Goal: Find specific page/section: Find specific page/section

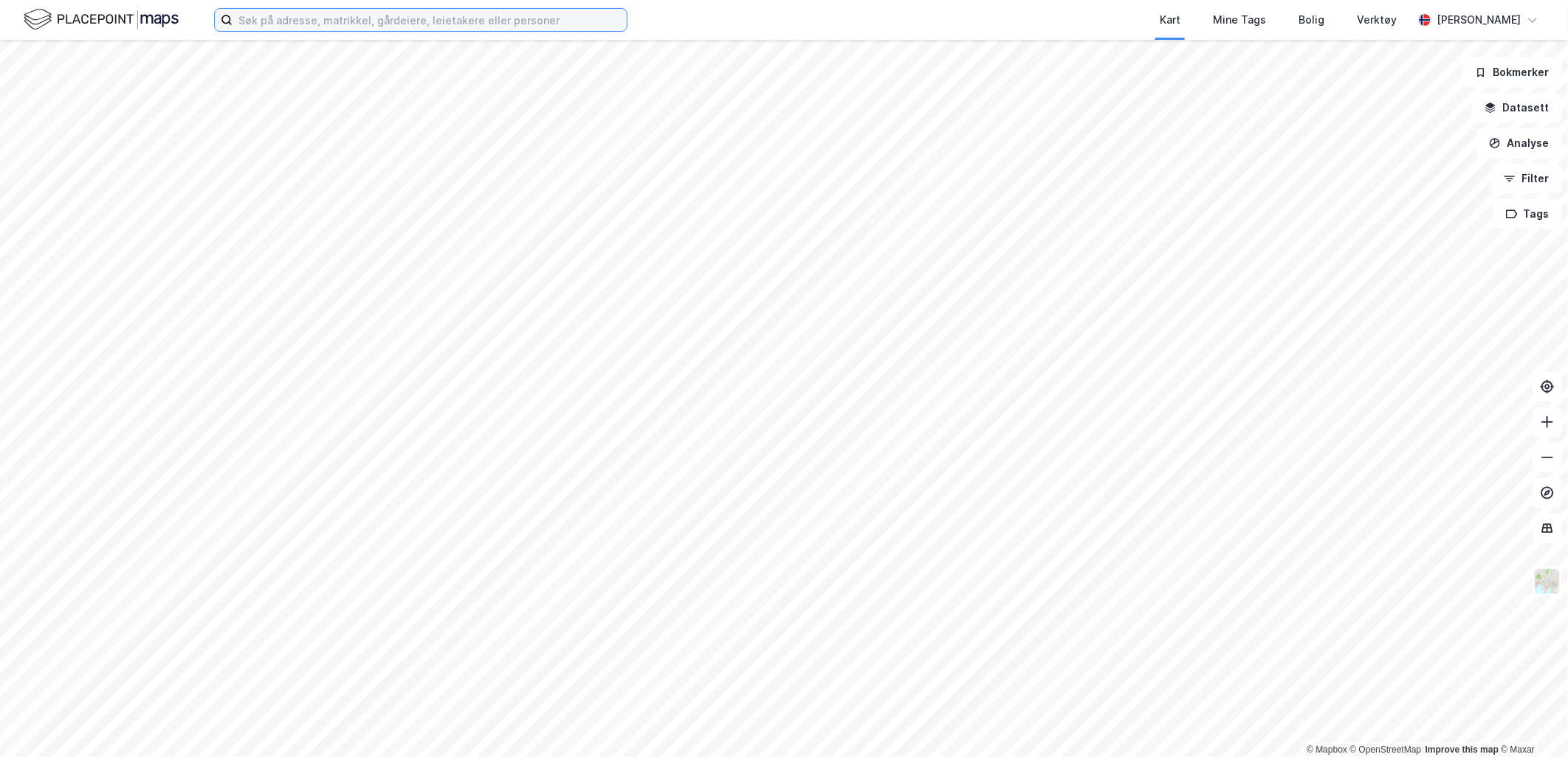
click at [307, 25] on input at bounding box center [429, 20] width 394 height 22
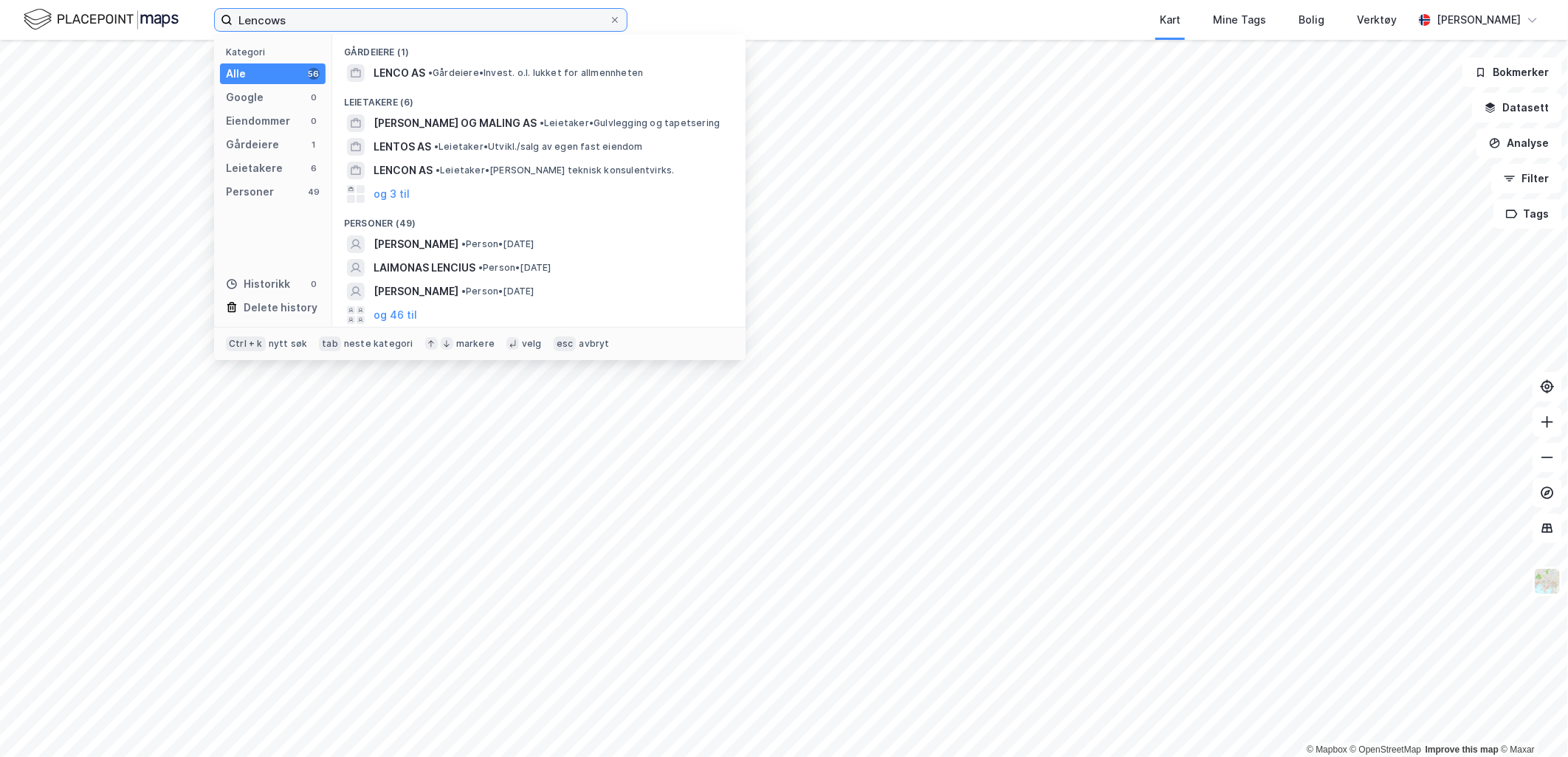
click at [260, 23] on input "Lencows" at bounding box center [421, 20] width 377 height 22
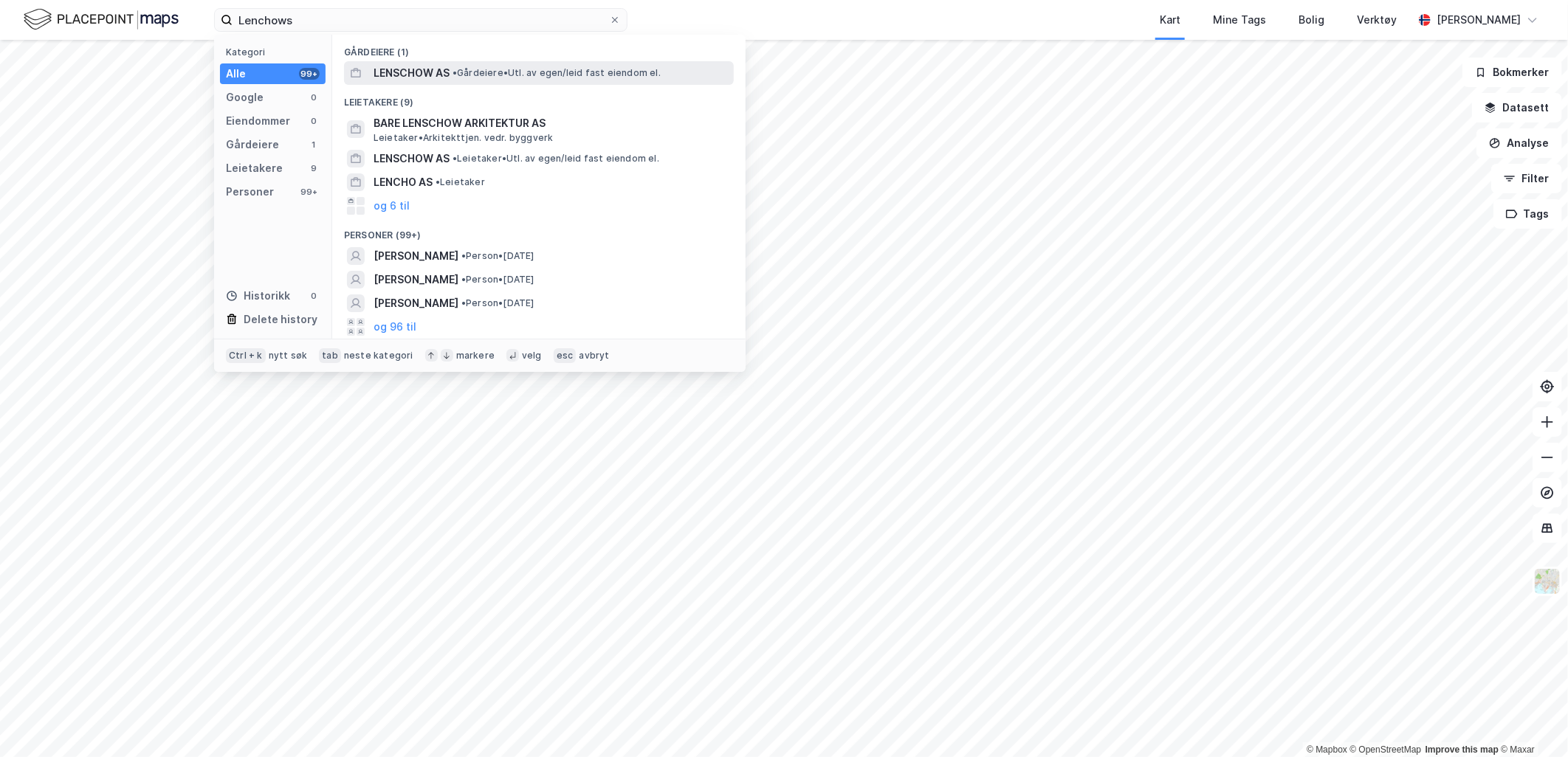
click at [506, 73] on span "• Gårdeiere • Utl. av egen/leid fast eiendom el." at bounding box center [557, 73] width 208 height 12
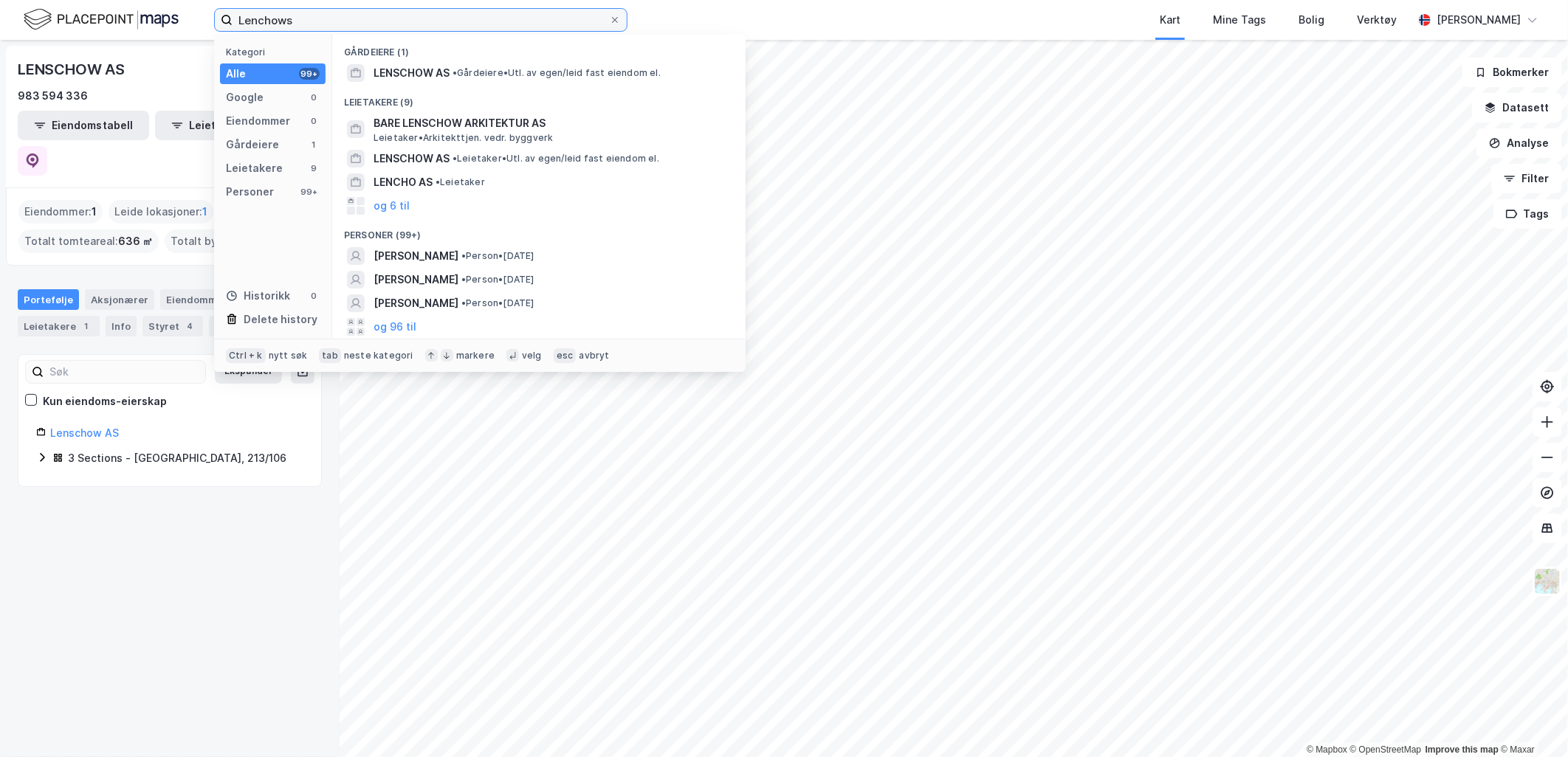
click at [327, 24] on input "Lenchows" at bounding box center [421, 20] width 377 height 22
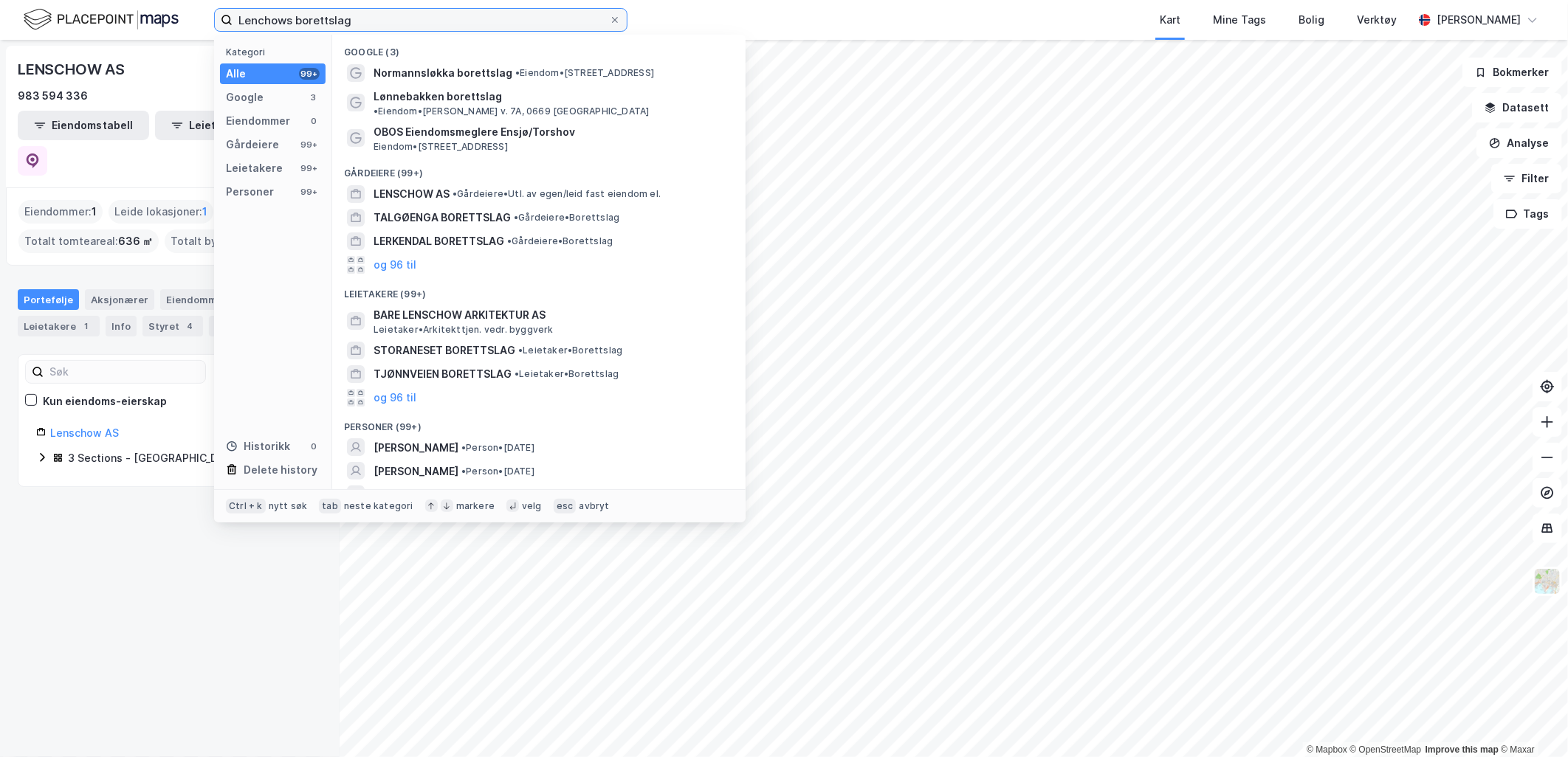
type input "Lenchows borettslag"
click at [371, 17] on input "Lenchows borettslag" at bounding box center [421, 20] width 377 height 22
